Goal: Check status: Check status

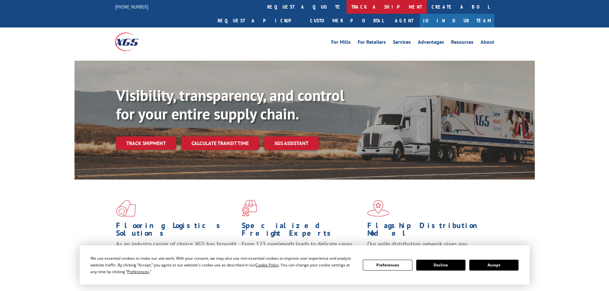
click at [346, 6] on link "track a shipment" at bounding box center [386, 7] width 80 height 14
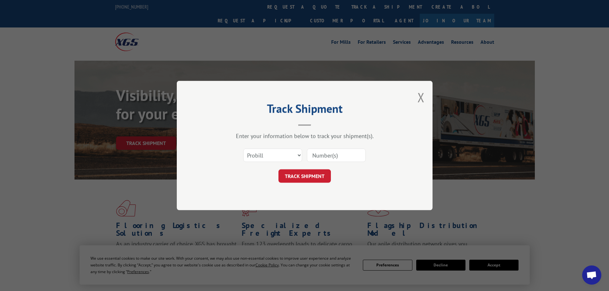
click at [322, 157] on input at bounding box center [336, 155] width 59 height 13
click at [293, 150] on select "Select category... Probill BOL PO" at bounding box center [272, 155] width 59 height 13
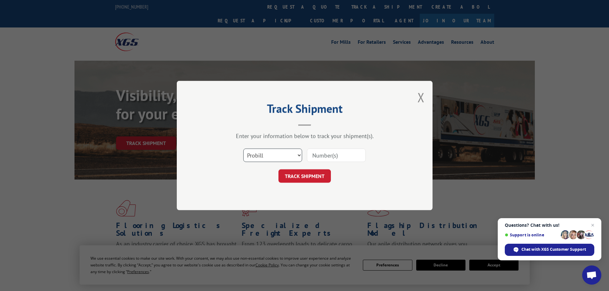
select select "po"
click at [243, 149] on select "Select category... Probill BOL PO" at bounding box center [272, 155] width 59 height 13
click at [318, 157] on input at bounding box center [336, 155] width 59 height 13
paste input "08562730"
type input "08562730"
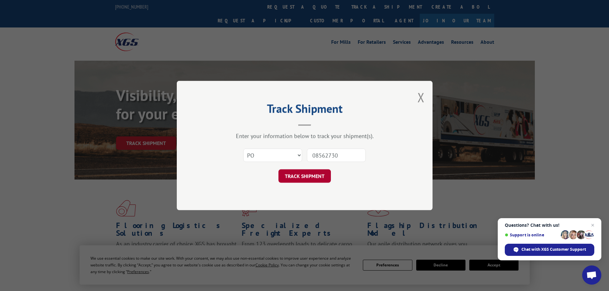
click at [309, 173] on button "TRACK SHIPMENT" at bounding box center [304, 175] width 52 height 13
